Goal: Information Seeking & Learning: Learn about a topic

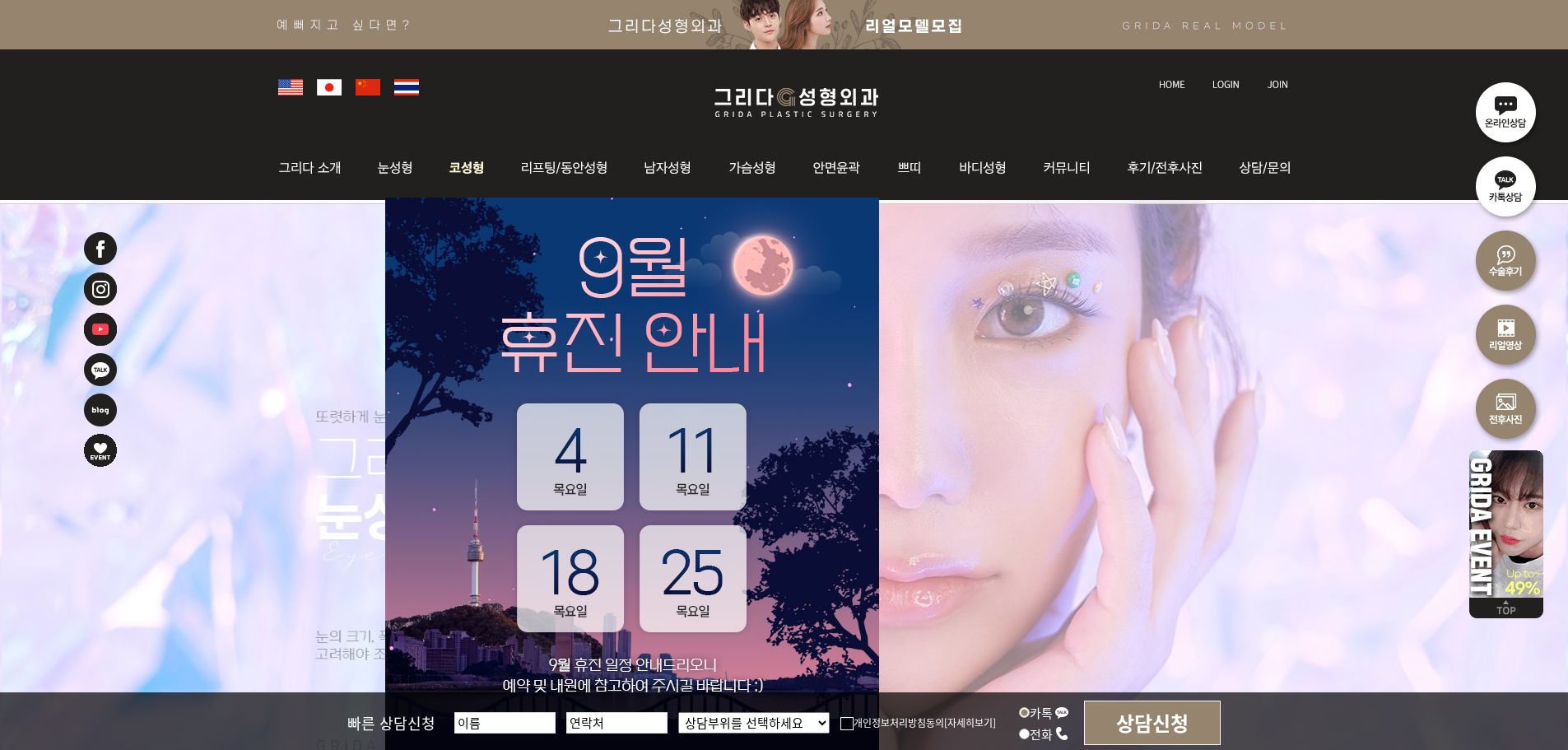
drag, startPoint x: 0, startPoint y: 0, endPoint x: 448, endPoint y: 160, distance: 475.7
click at [448, 158] on img at bounding box center [466, 168] width 70 height 64
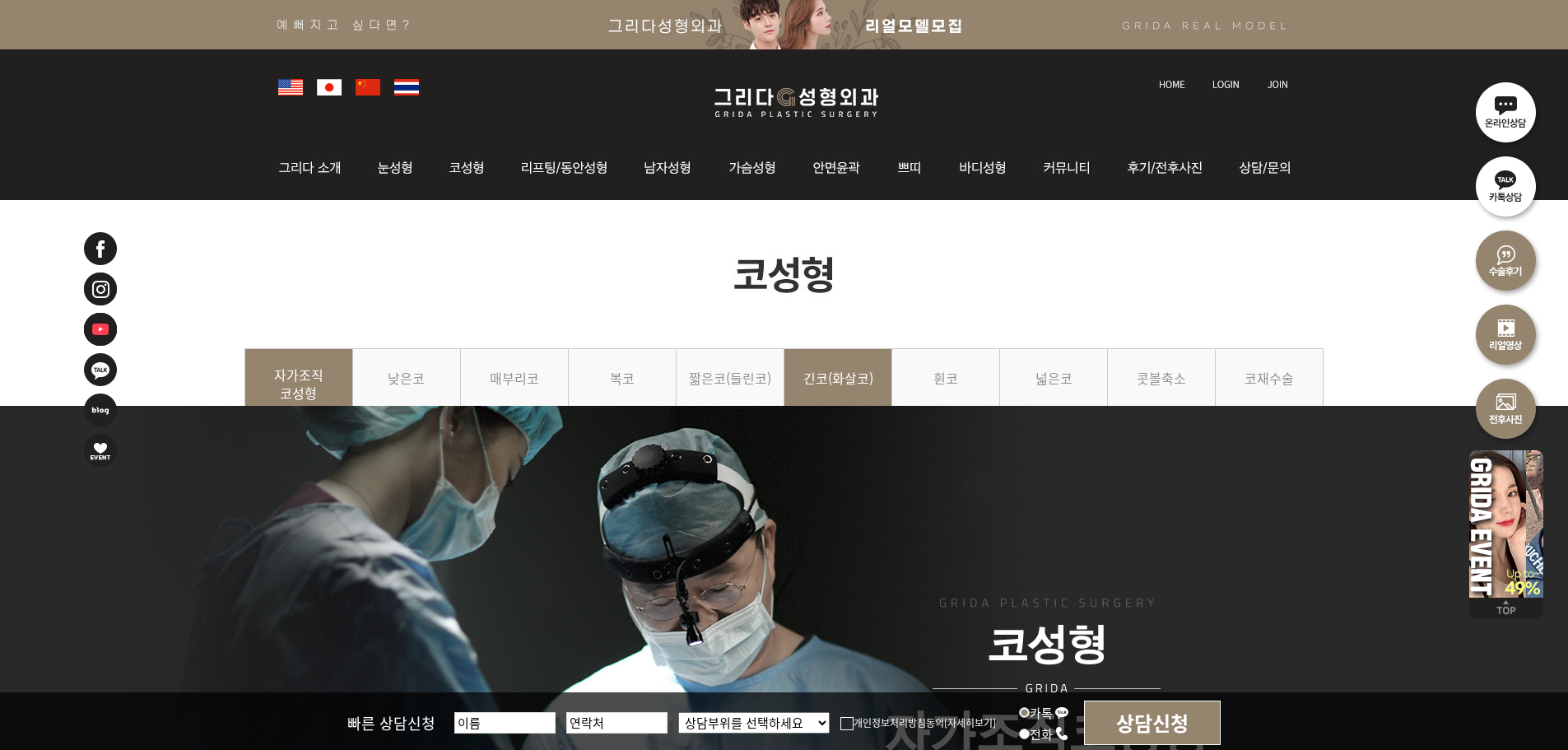
click at [861, 385] on link "긴코(화살코)" at bounding box center [839, 386] width 108 height 75
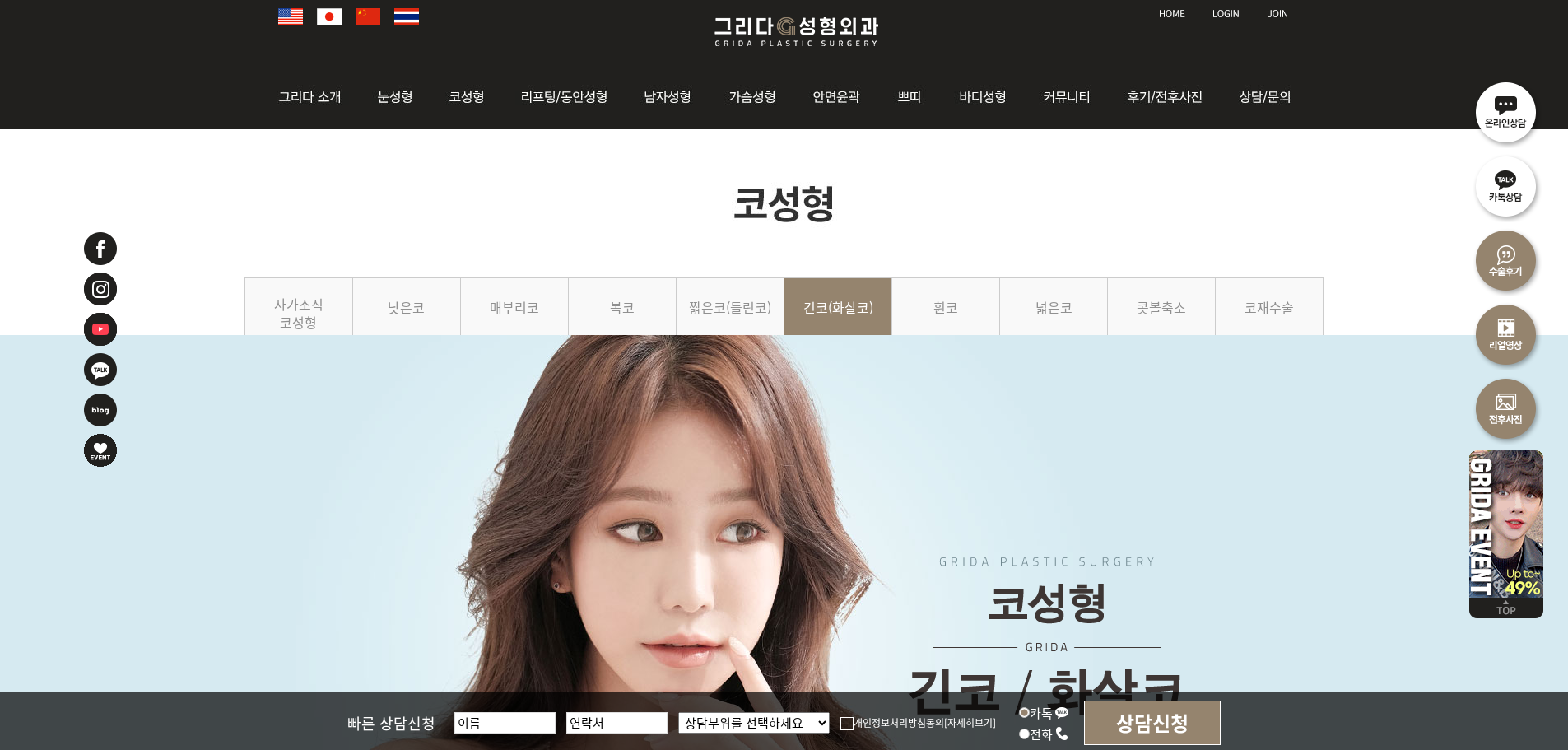
scroll to position [24, 0]
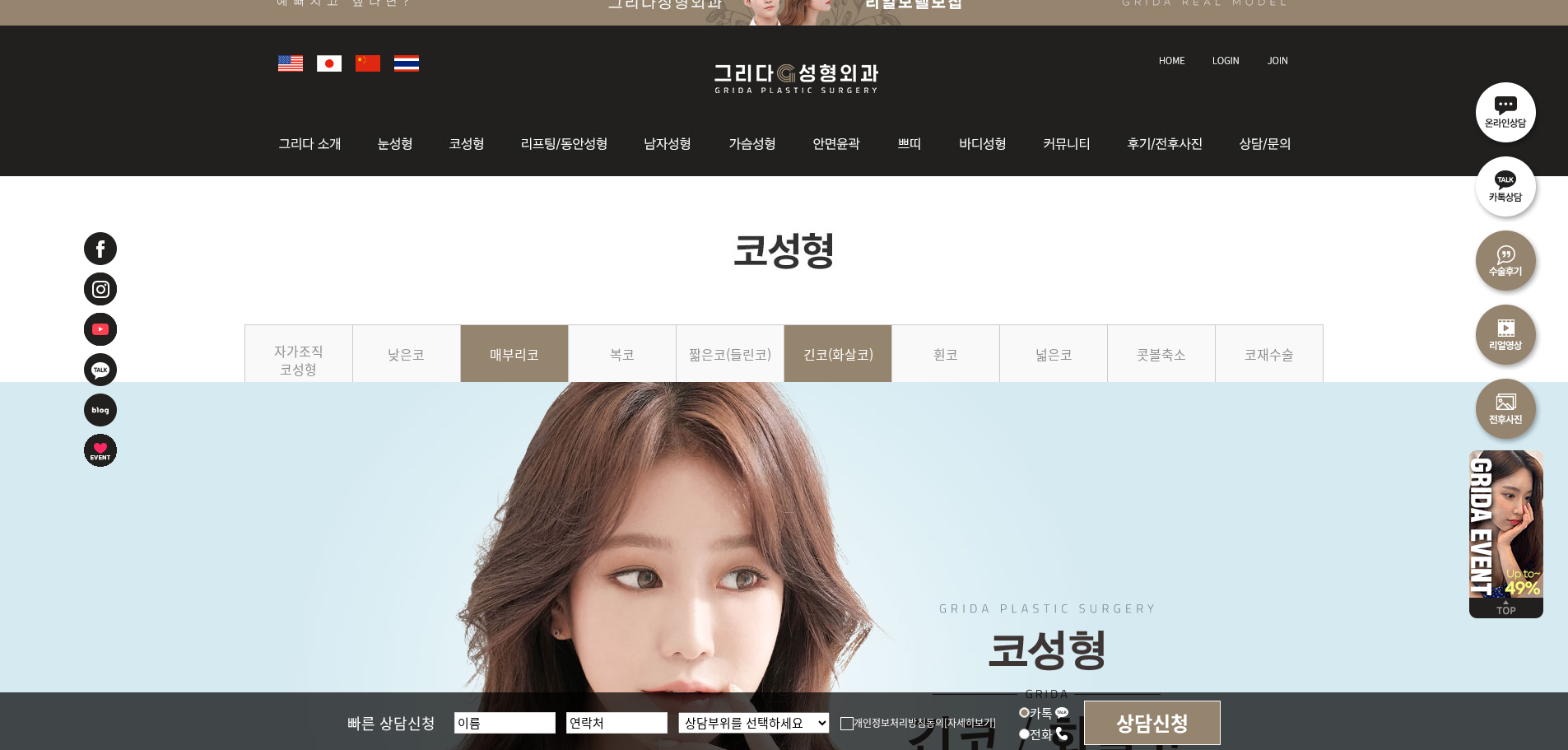
click at [540, 354] on link "매부리코" at bounding box center [515, 361] width 108 height 75
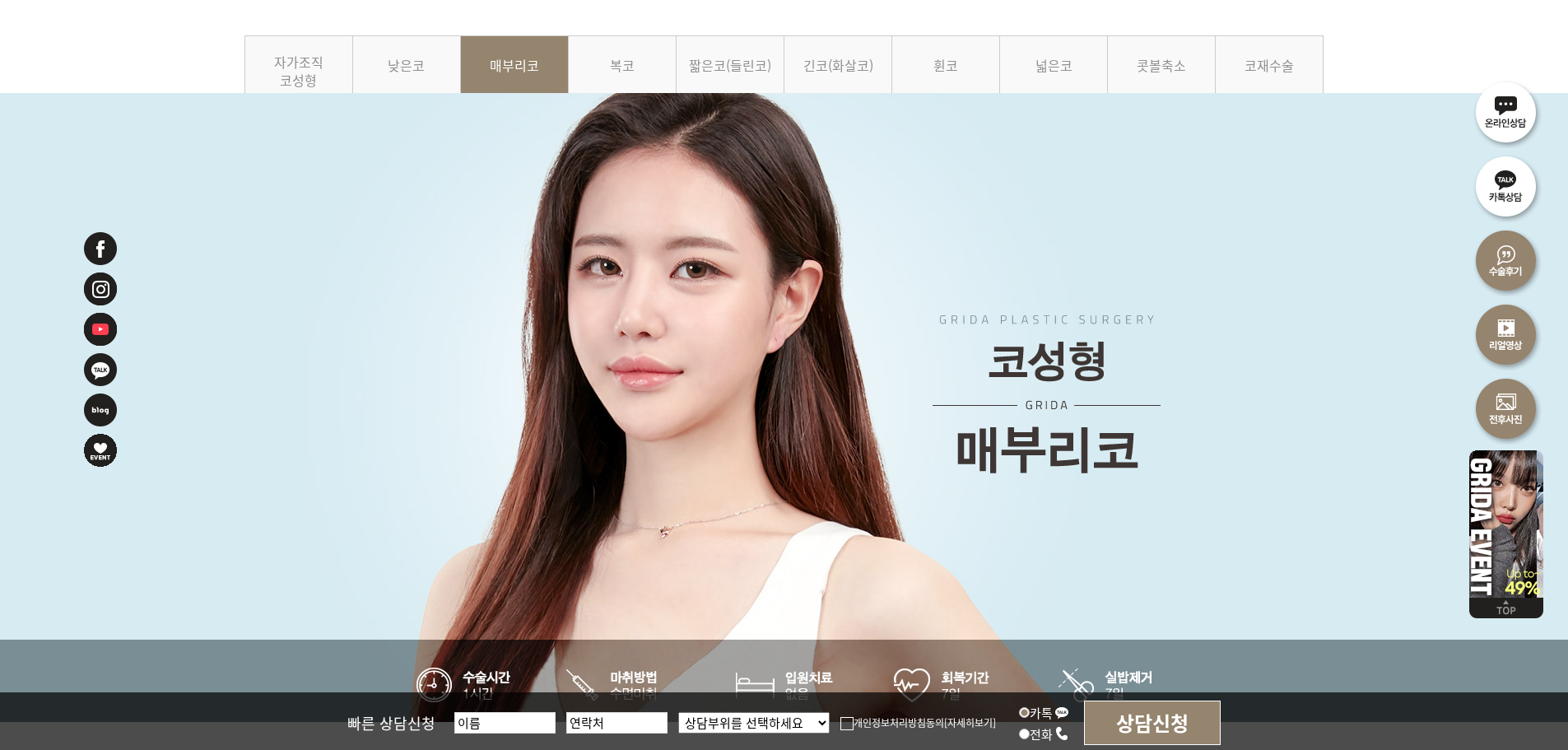
scroll to position [82, 0]
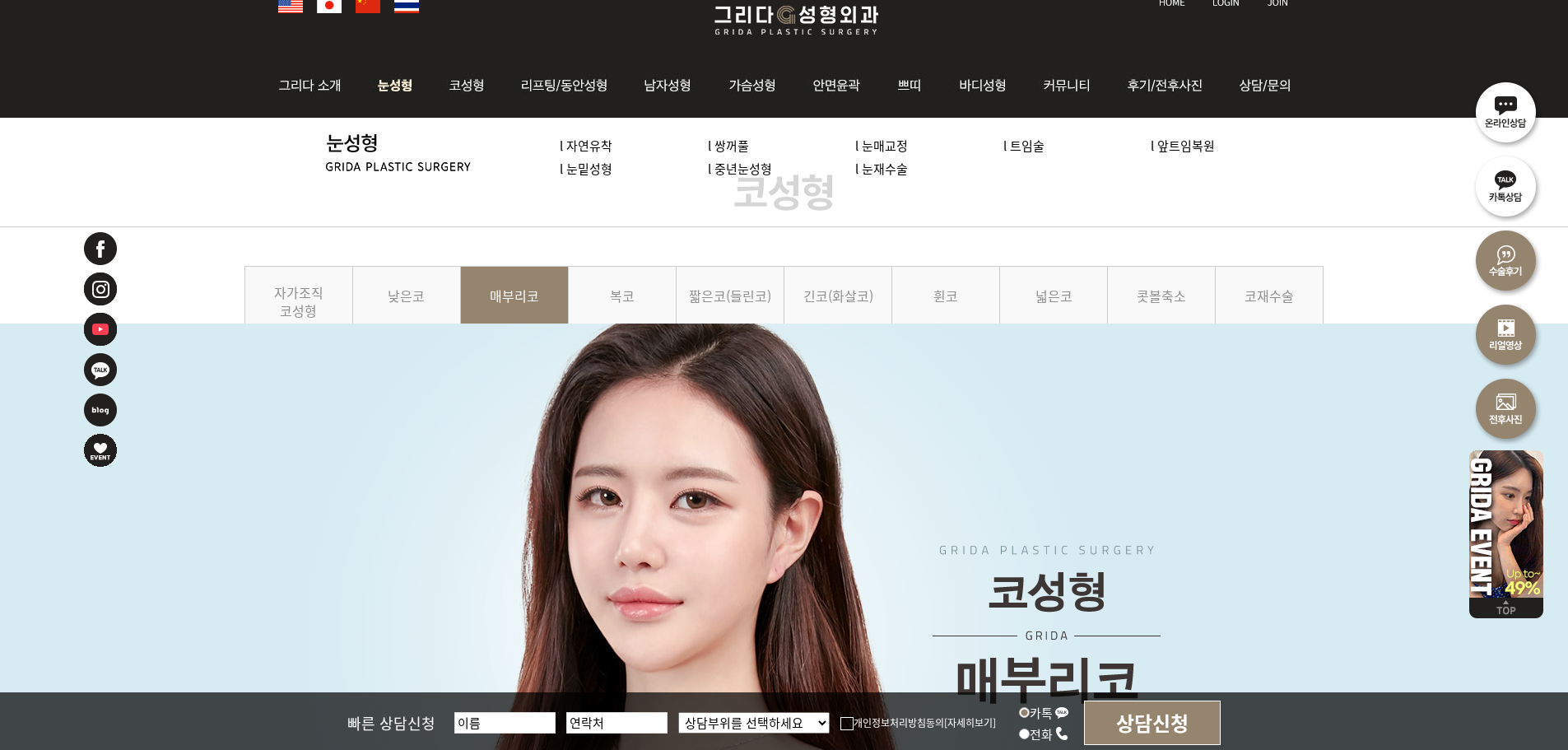
click at [1171, 154] on li "l 앞트임복원" at bounding box center [1224, 145] width 148 height 23
click at [1179, 149] on link "l 앞트임복원" at bounding box center [1183, 145] width 64 height 18
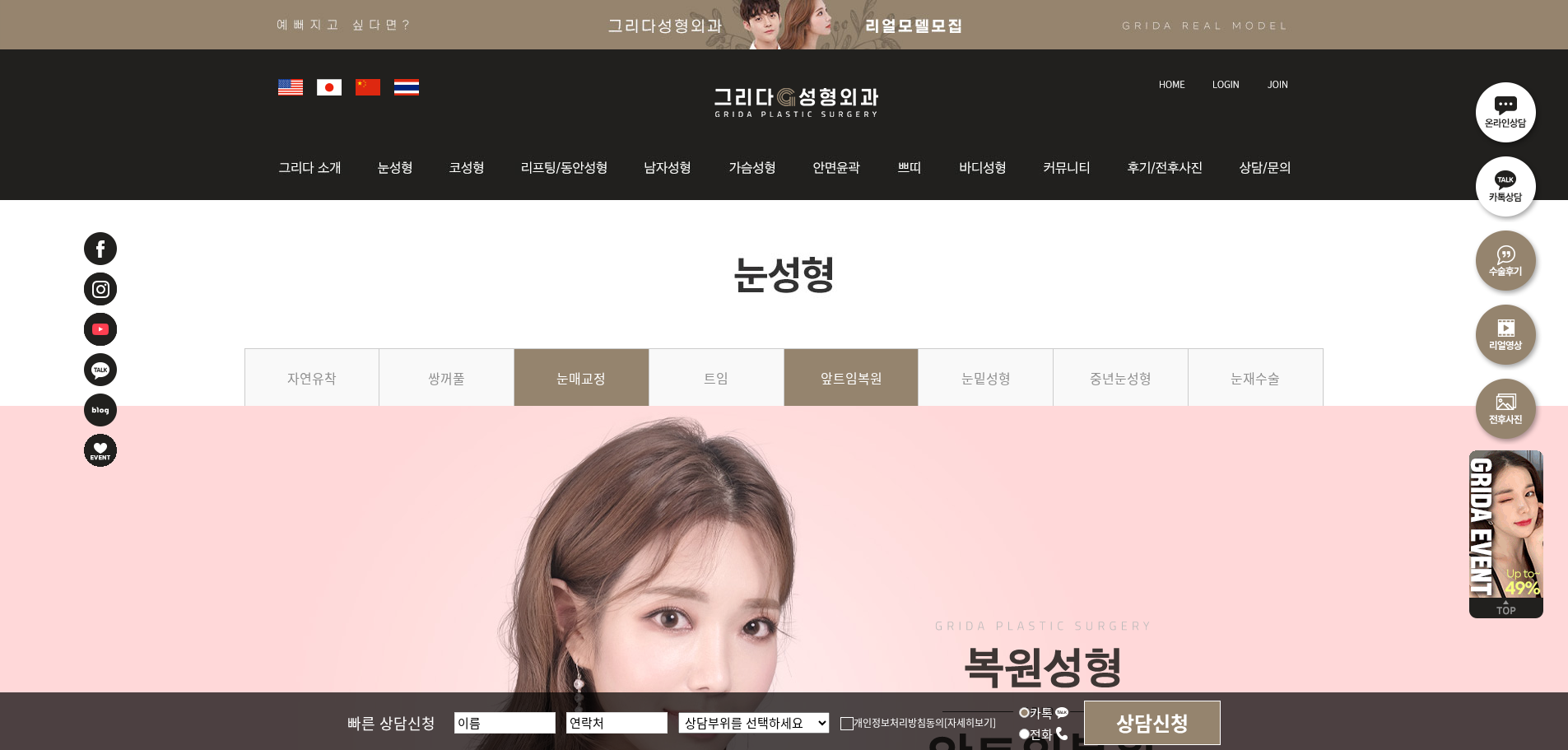
click at [601, 383] on link "눈매교정" at bounding box center [582, 386] width 135 height 75
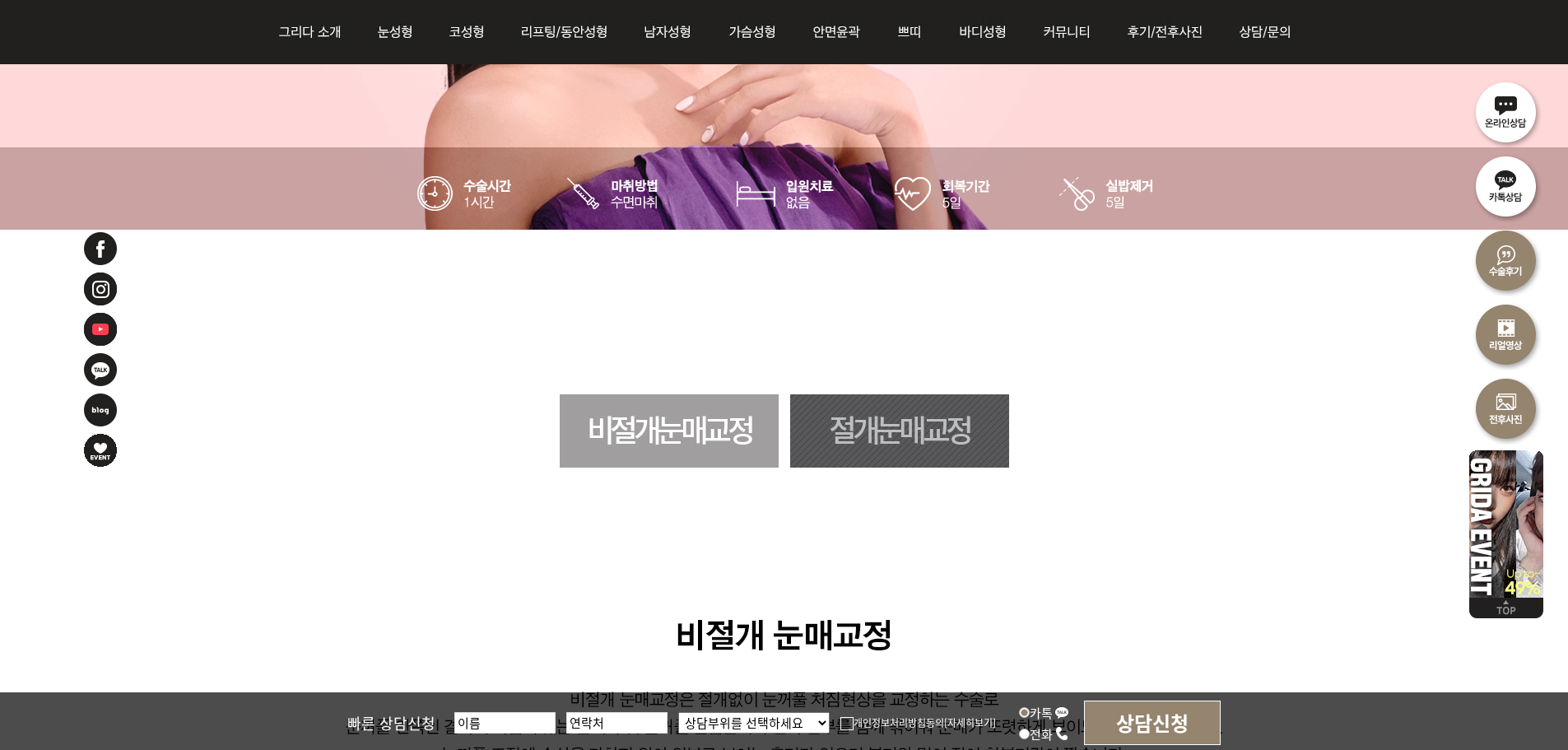
scroll to position [1235, 0]
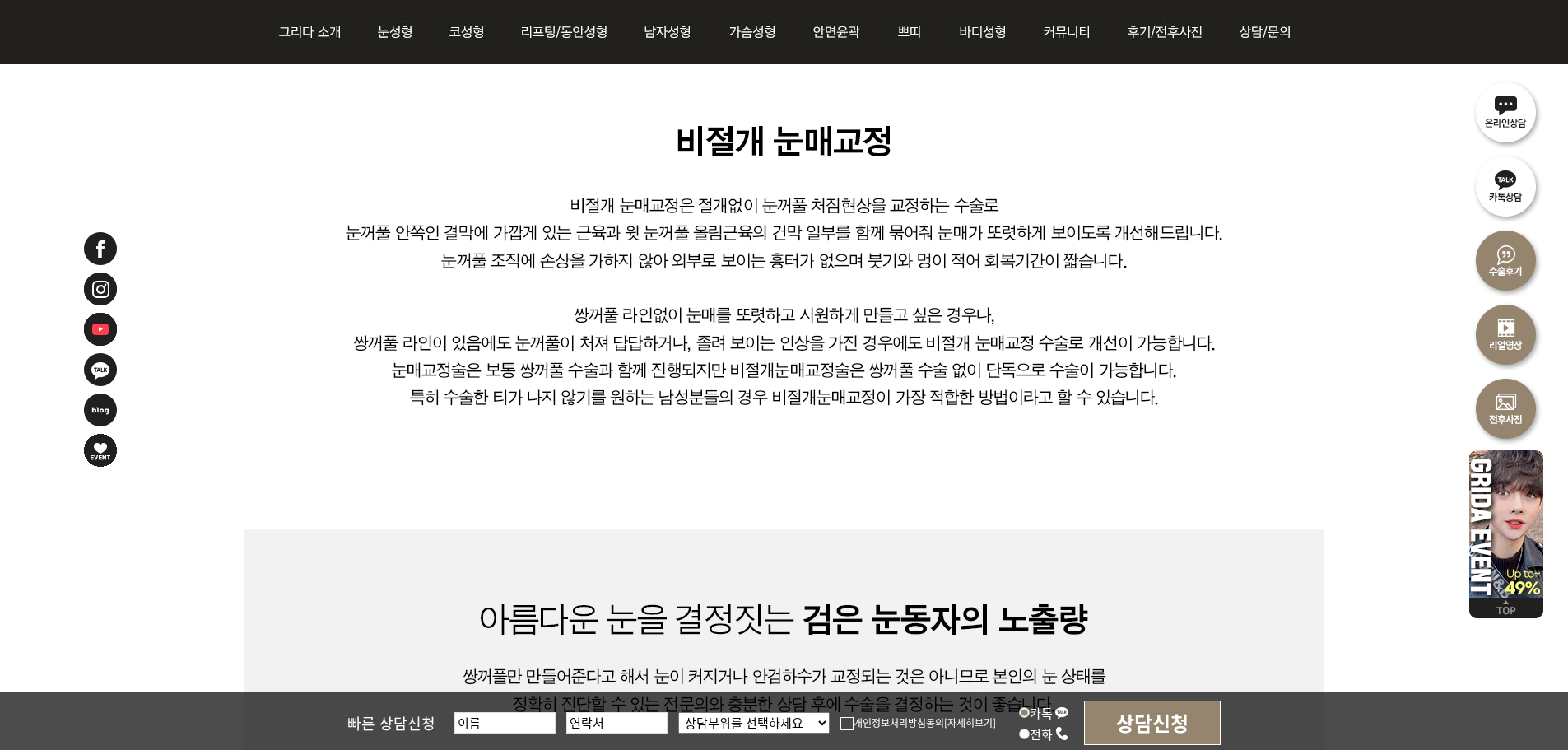
click at [588, 360] on img at bounding box center [785, 617] width 1080 height 989
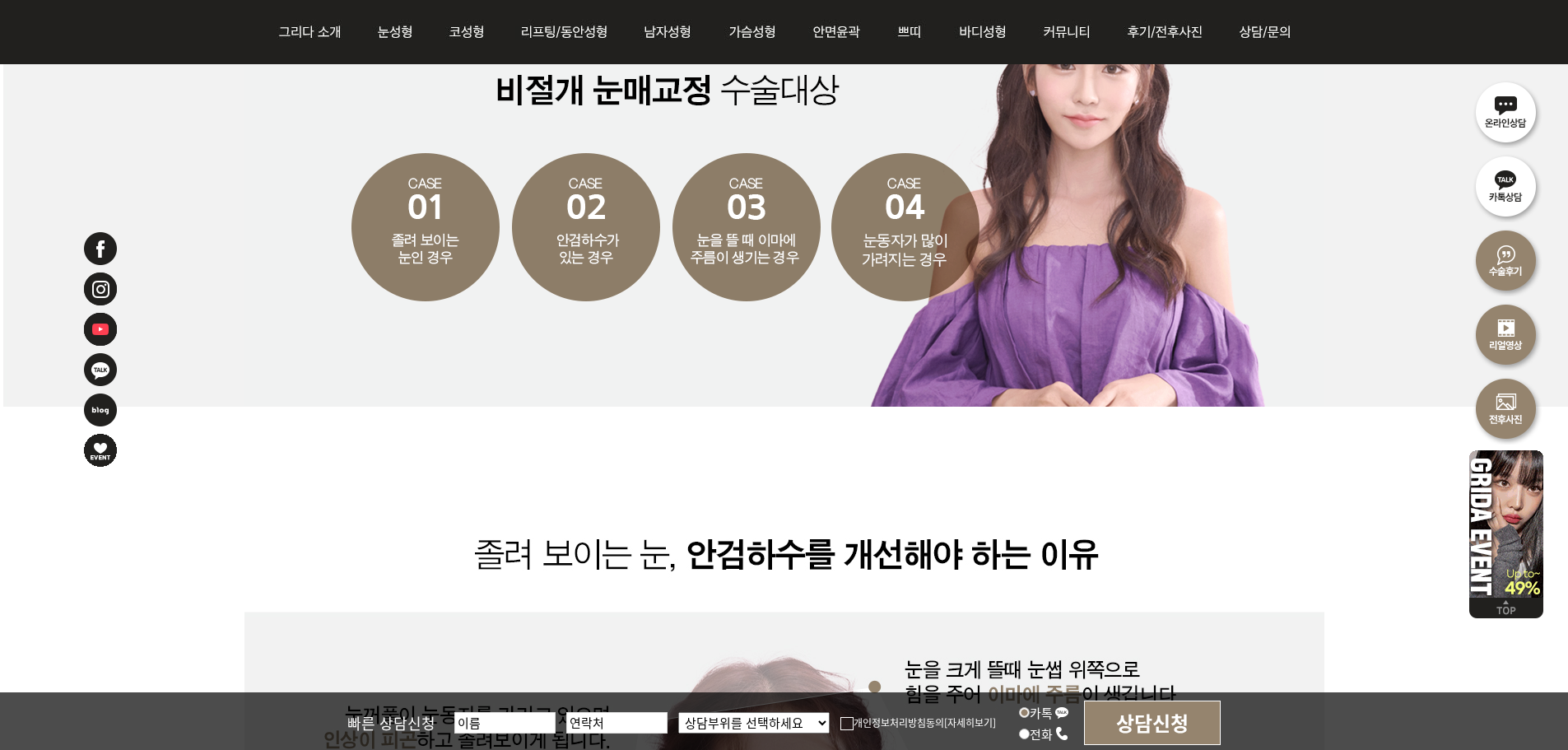
scroll to position [2966, 0]
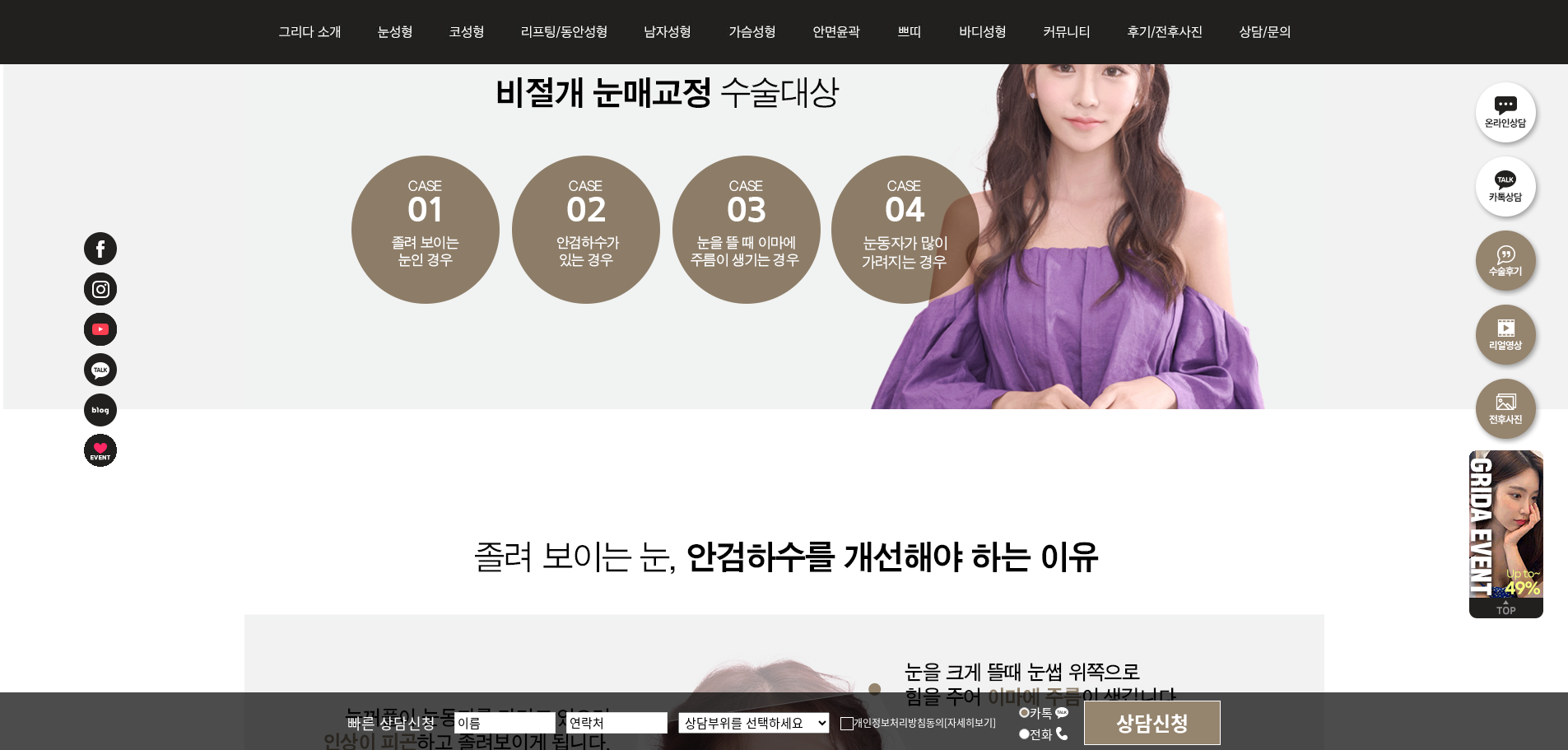
click at [414, 271] on img at bounding box center [785, 175] width 1080 height 468
click at [608, 268] on img at bounding box center [785, 175] width 1080 height 468
click at [771, 266] on img at bounding box center [785, 175] width 1080 height 468
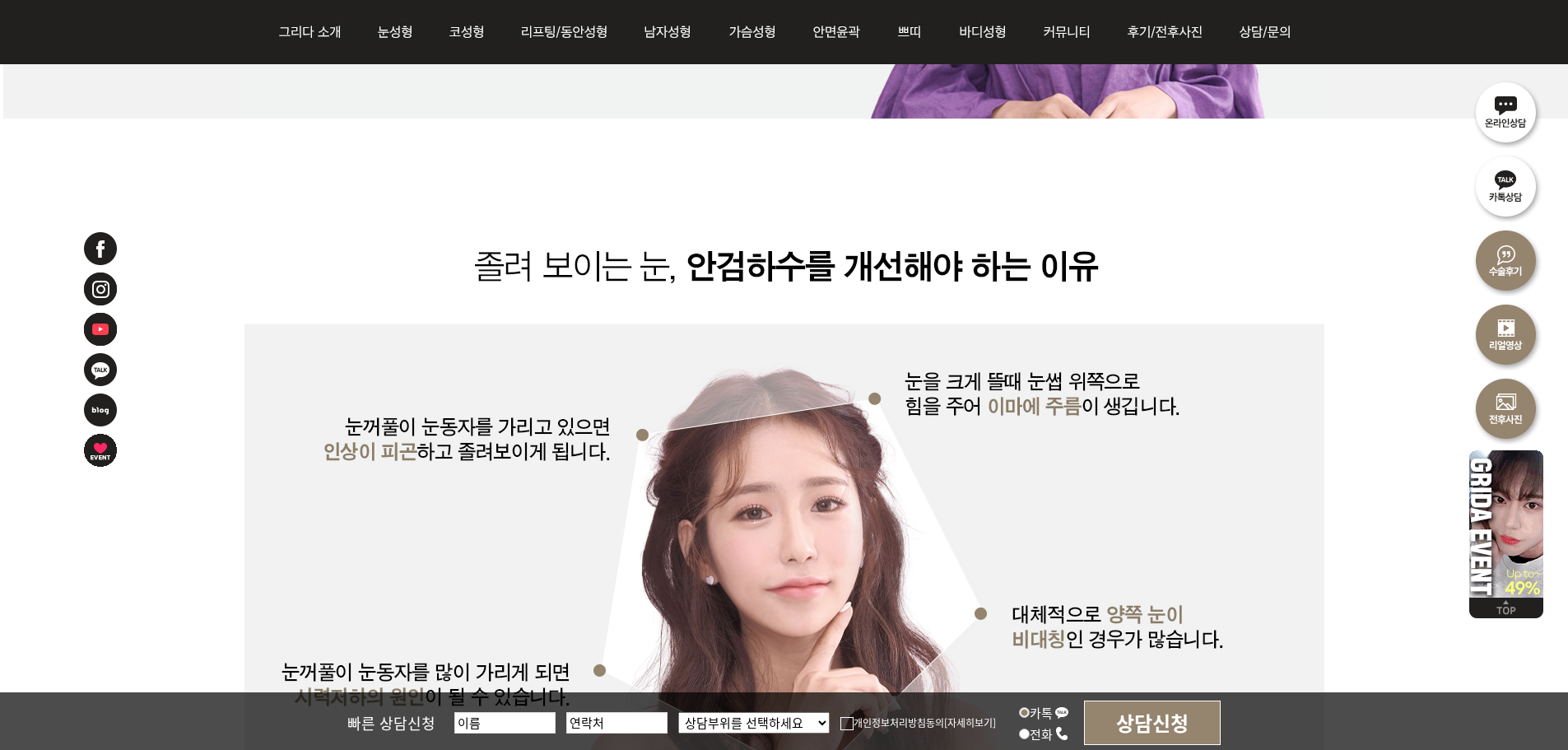
scroll to position [3459, 0]
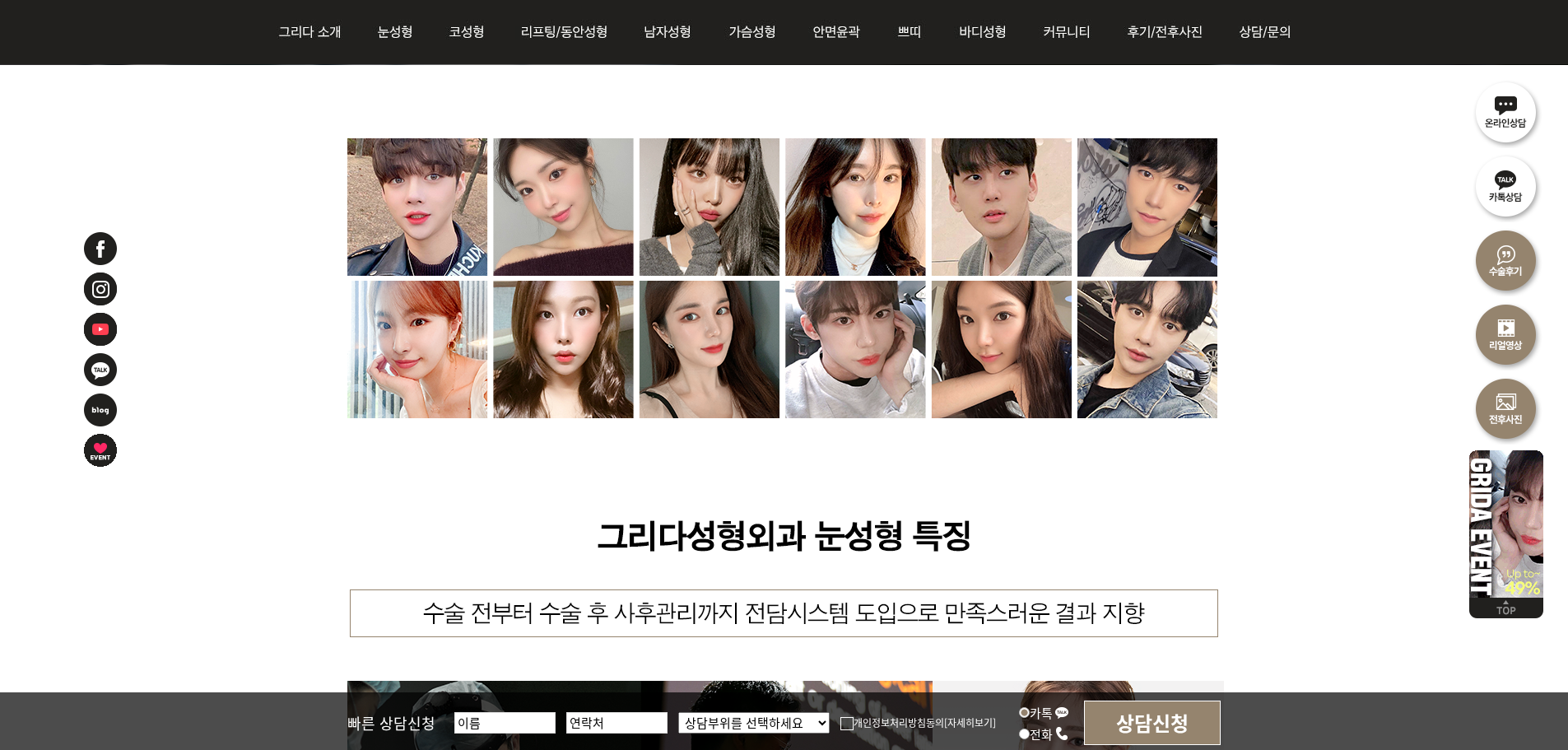
scroll to position [6013, 0]
